Goal: Task Accomplishment & Management: Use online tool/utility

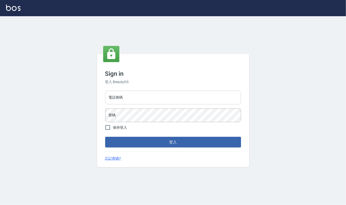
click at [125, 98] on input "電話號碼" at bounding box center [173, 98] width 136 height 14
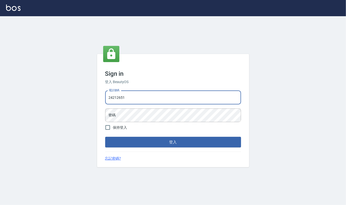
type input "24212651"
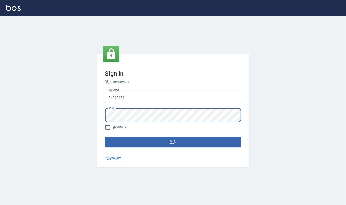
click at [105, 137] on button "登入" at bounding box center [173, 142] width 136 height 11
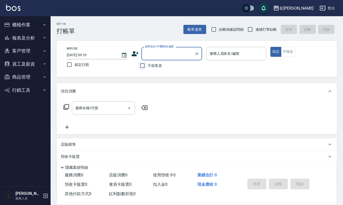
click at [144, 66] on input "不留客資" at bounding box center [142, 65] width 11 height 11
checkbox input "true"
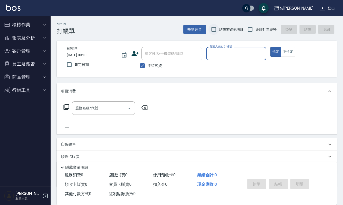
click at [214, 29] on input "結帳前確認明細" at bounding box center [214, 29] width 11 height 11
checkbox input "true"
click at [253, 27] on input "連續打單結帳" at bounding box center [250, 29] width 11 height 11
checkbox input "true"
click at [234, 53] on div "服務人員姓名/編號 服務人員姓名/編號" at bounding box center [236, 53] width 60 height 13
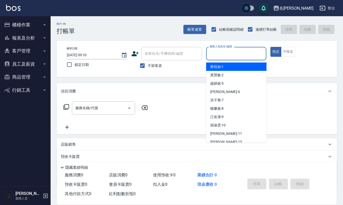
click at [234, 53] on div "服務人員姓名/編號 服務人員姓名/編號" at bounding box center [236, 53] width 60 height 13
click at [233, 53] on input "服務人員姓名/編號" at bounding box center [237, 53] width 56 height 9
